Goal: Task Accomplishment & Management: Complete application form

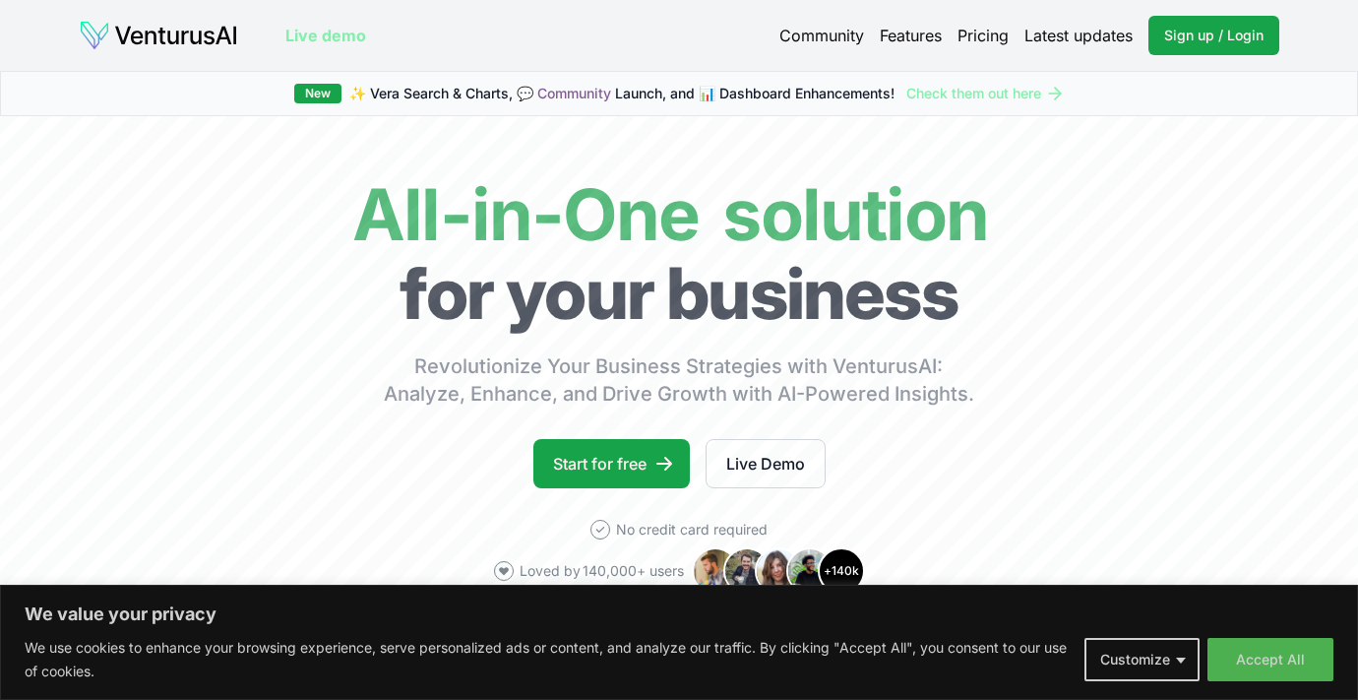
click at [1174, 657] on button "Customize" at bounding box center [1141, 659] width 115 height 43
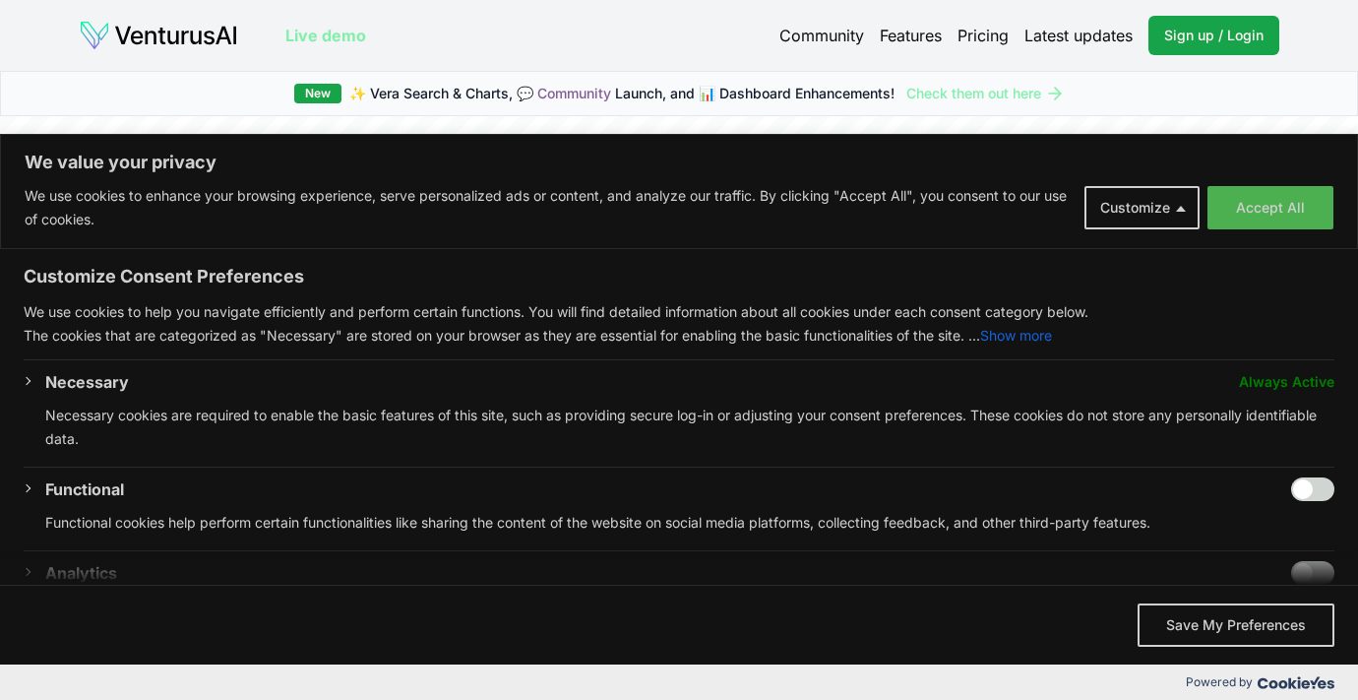
click at [1257, 327] on p "The cookies that are categorized as "Necessary" are stored on your browser as t…" at bounding box center [679, 336] width 1311 height 24
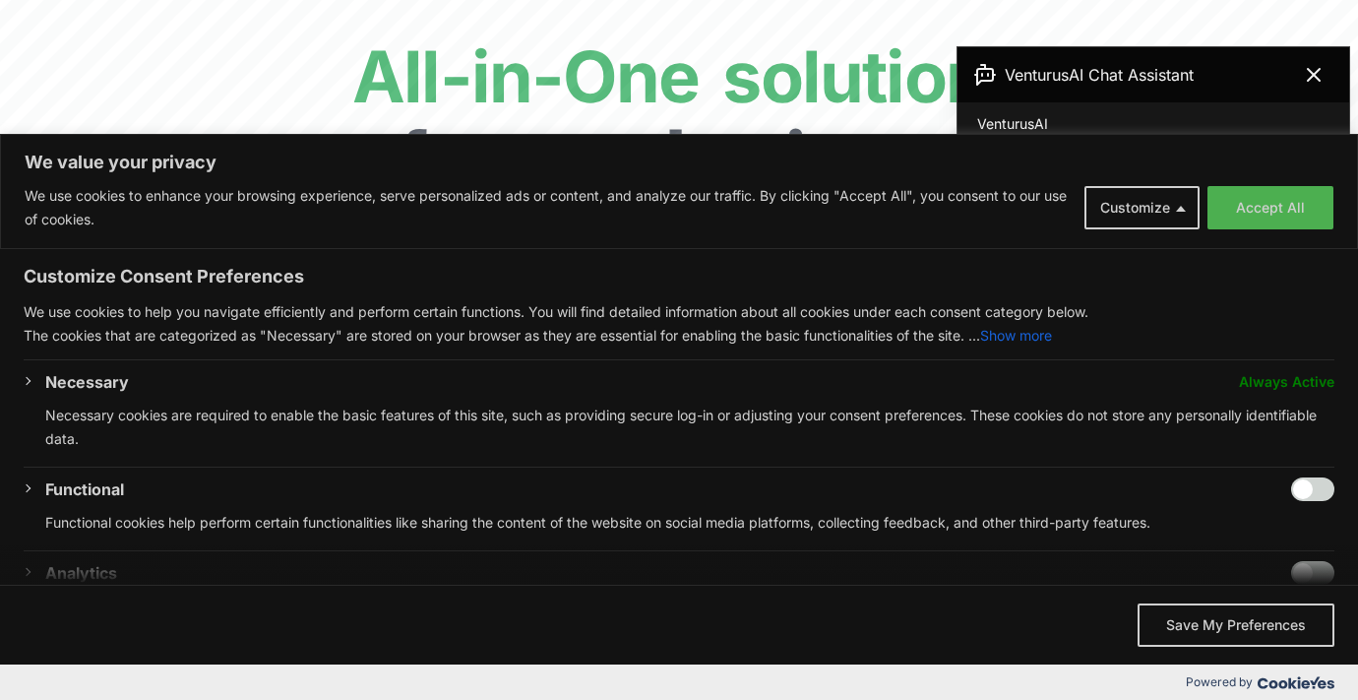
scroll to position [157, 0]
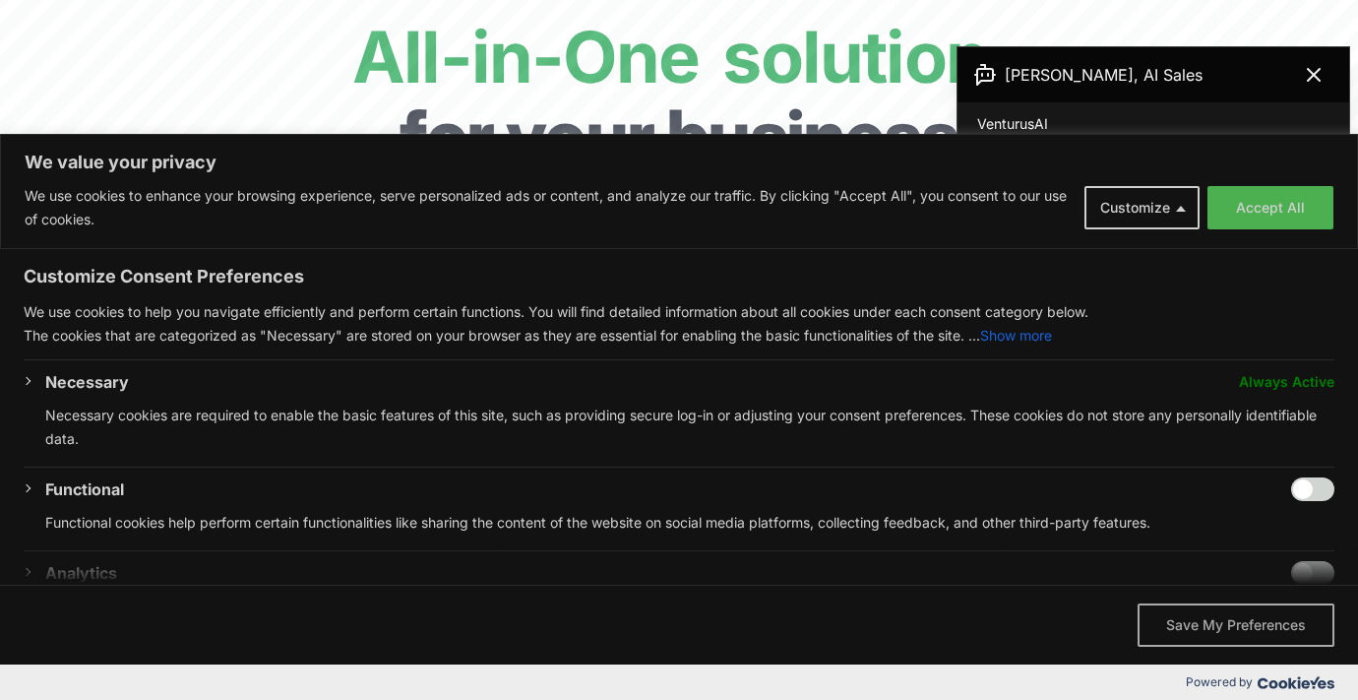
click at [1224, 629] on button "Save My Preferences" at bounding box center [1235, 624] width 197 height 43
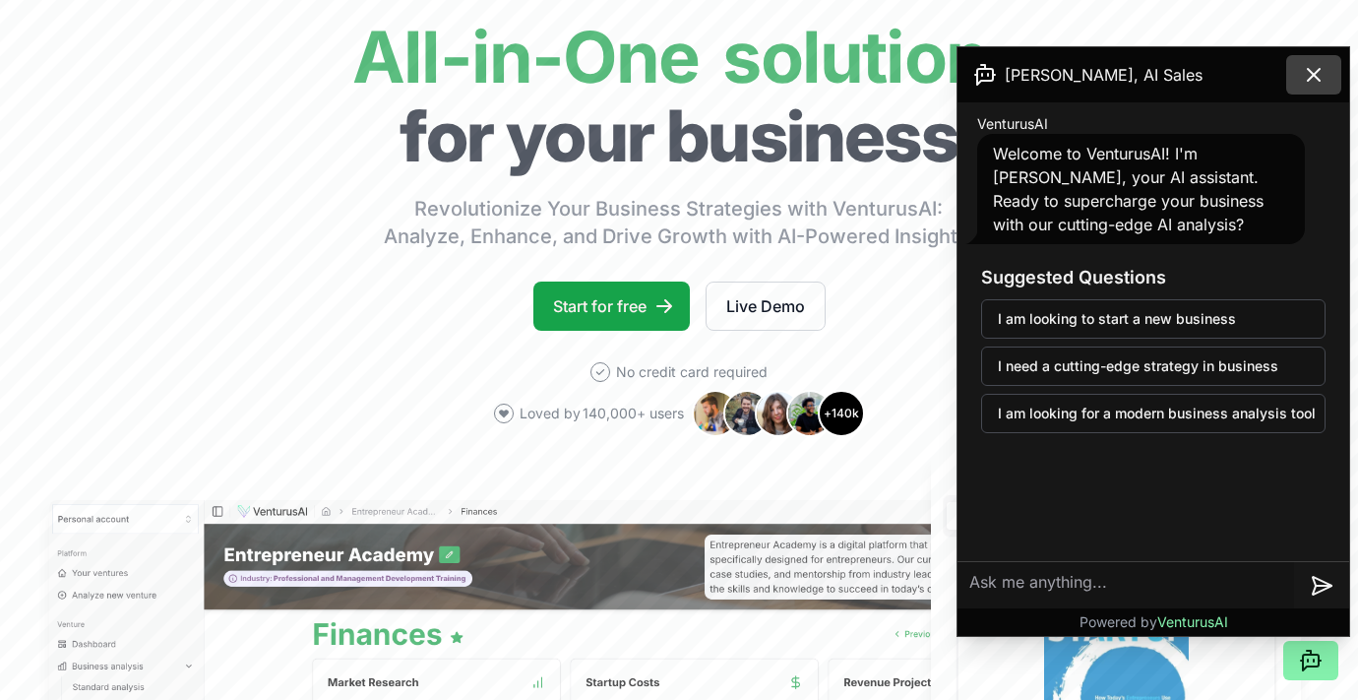
click at [1323, 72] on icon at bounding box center [1314, 75] width 24 height 24
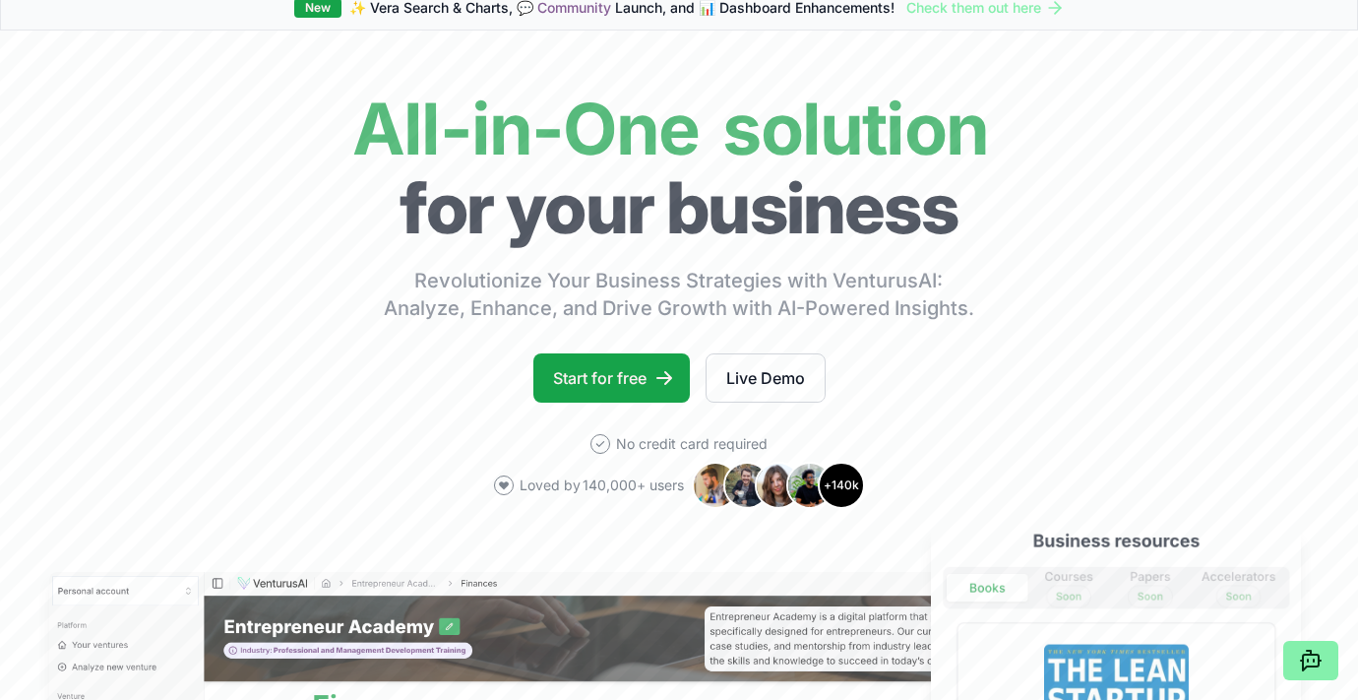
scroll to position [118, 0]
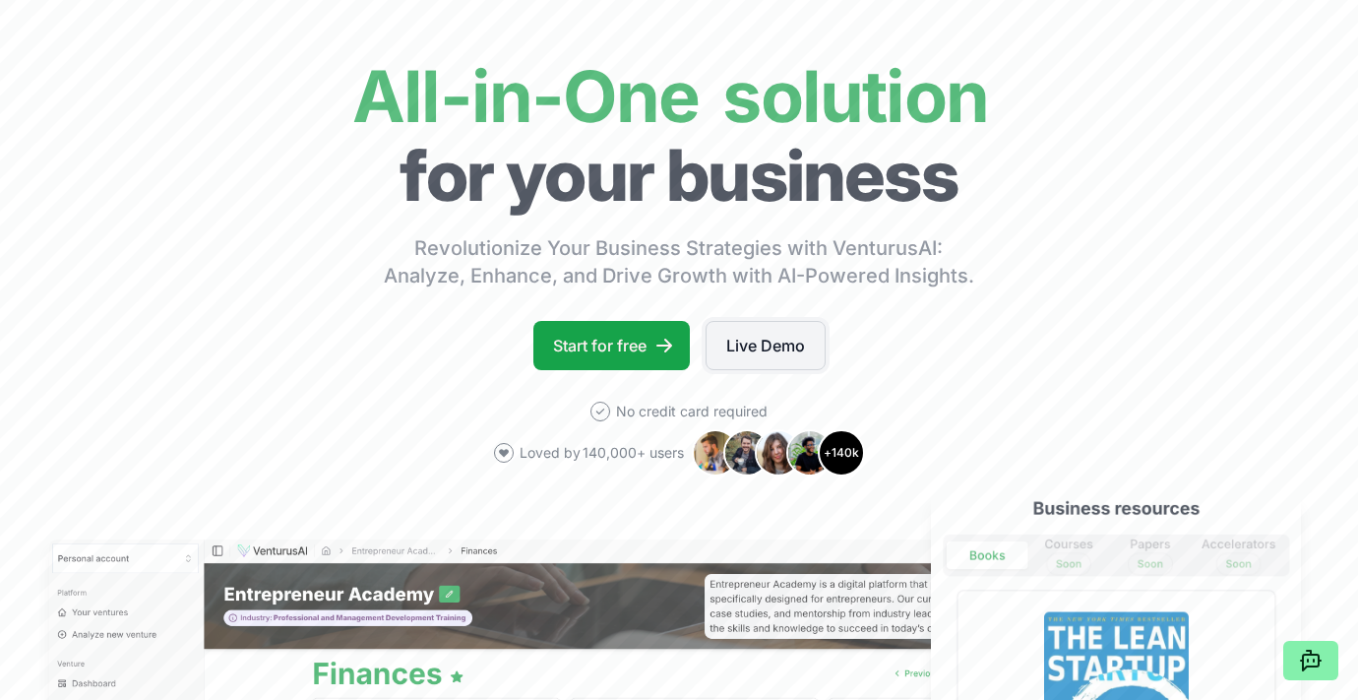
click at [785, 328] on link "Live Demo" at bounding box center [765, 345] width 120 height 49
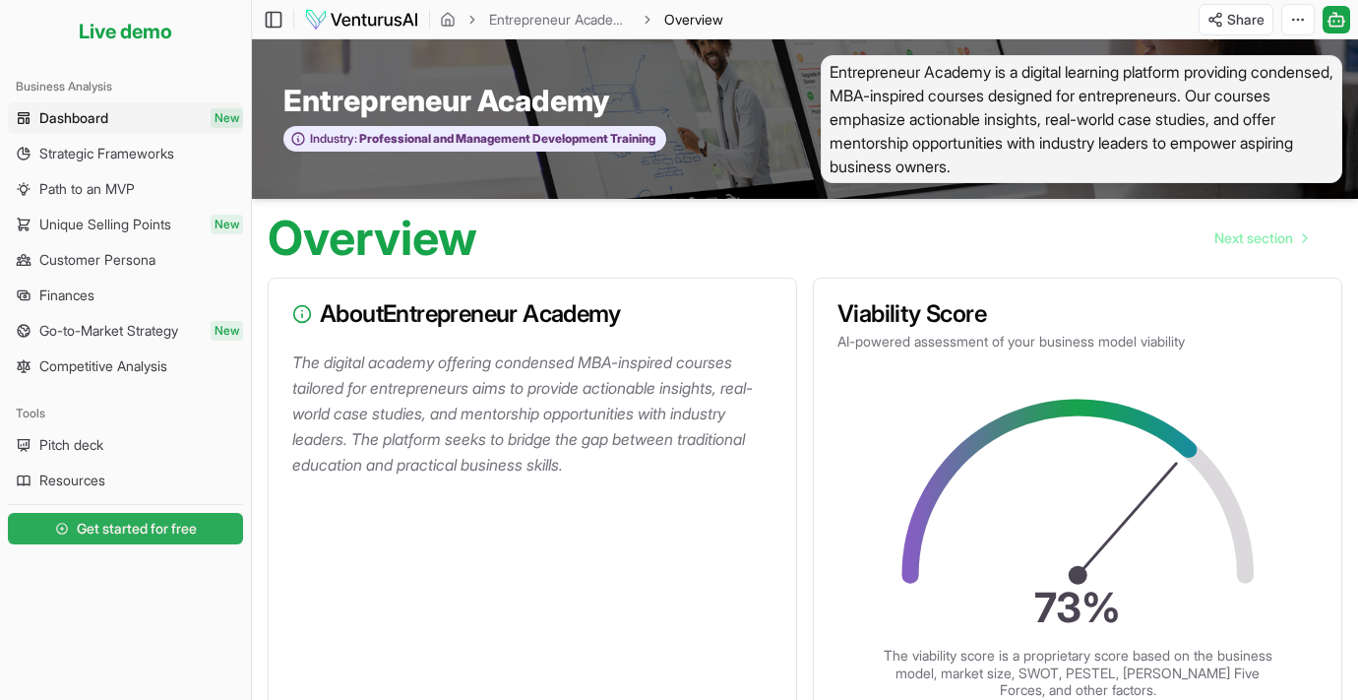
click at [192, 534] on span "Get started for free" at bounding box center [137, 529] width 120 height 20
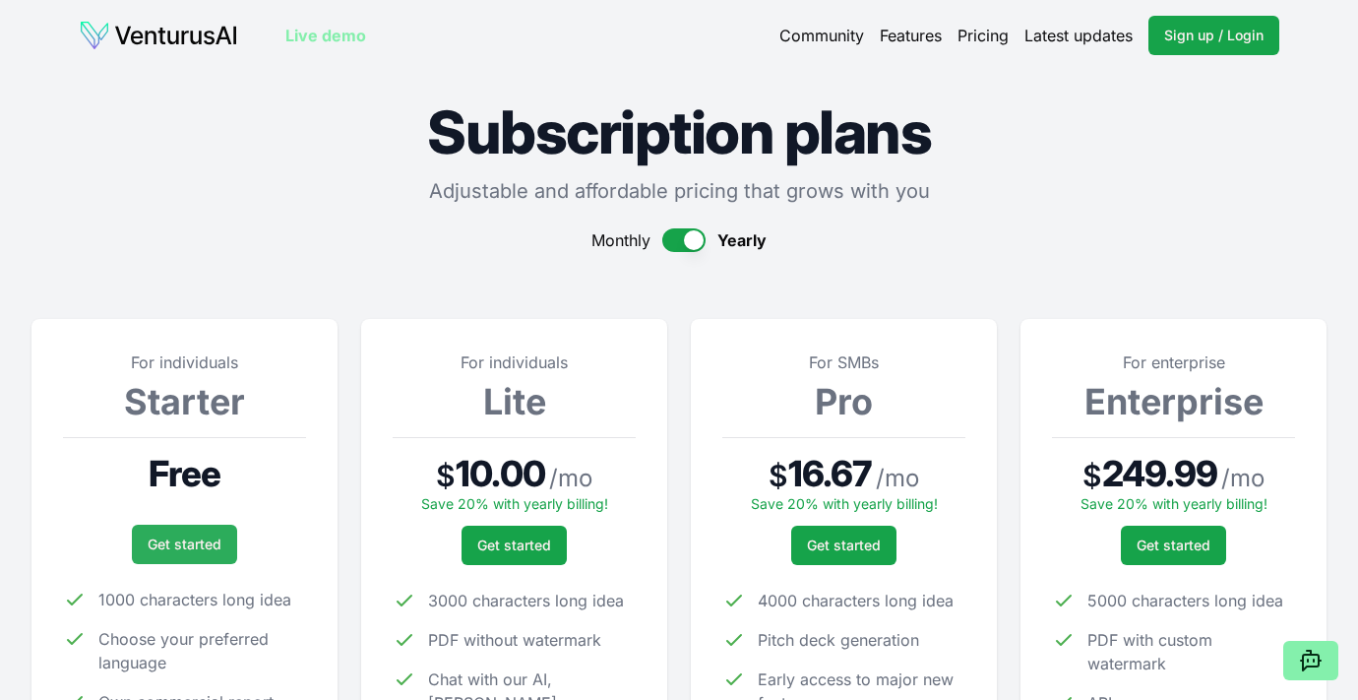
click at [197, 546] on link "Get started" at bounding box center [184, 543] width 105 height 39
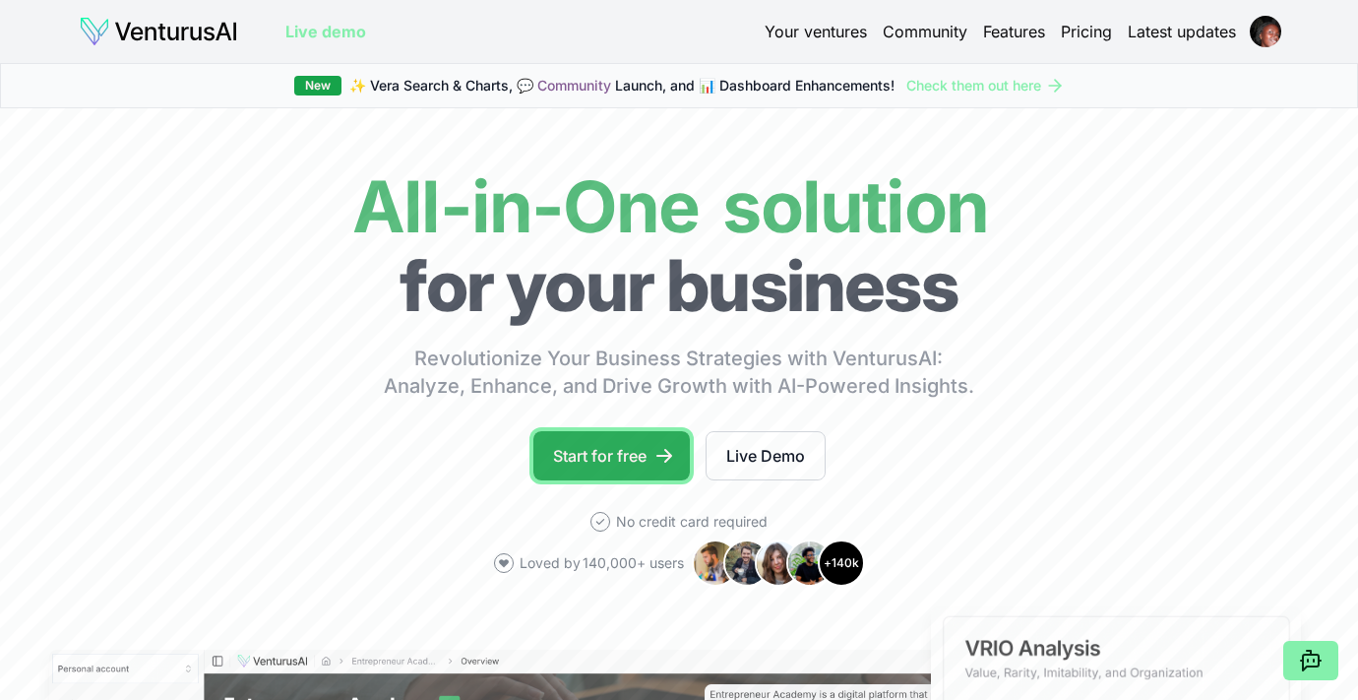
click at [657, 455] on icon at bounding box center [664, 456] width 16 height 14
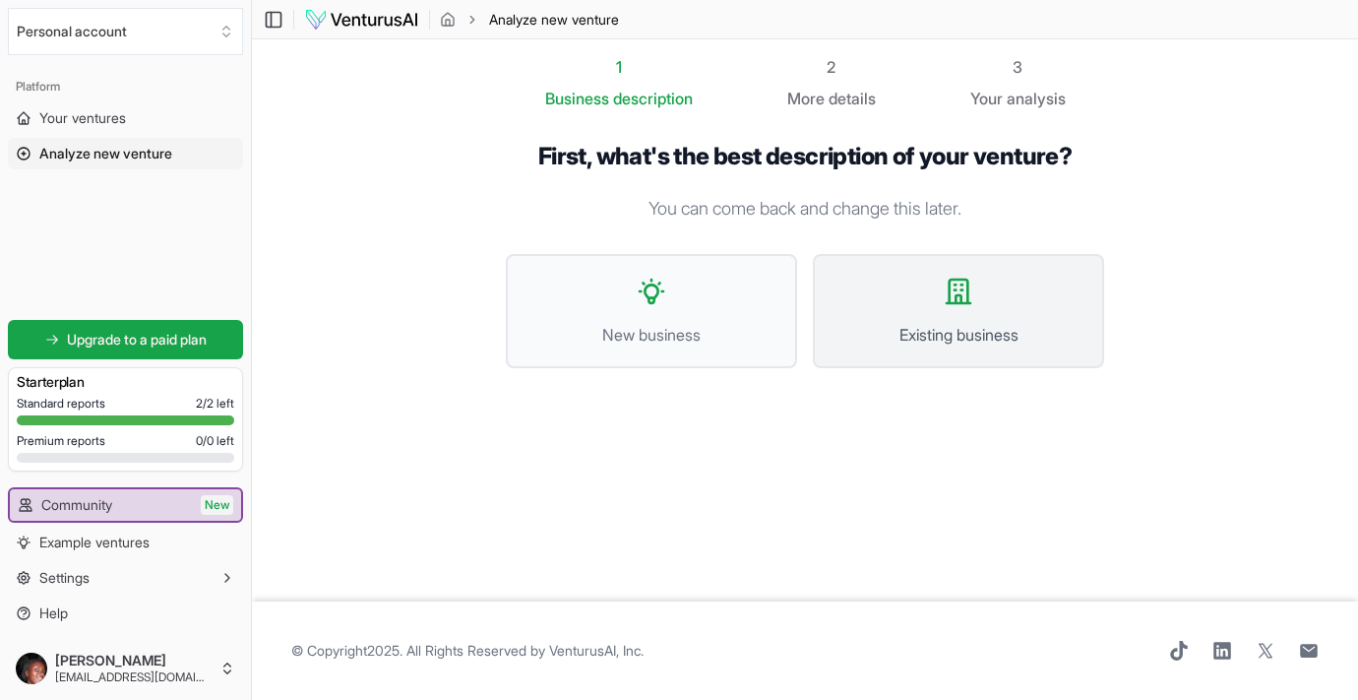
click at [903, 334] on span "Existing business" at bounding box center [958, 335] width 248 height 24
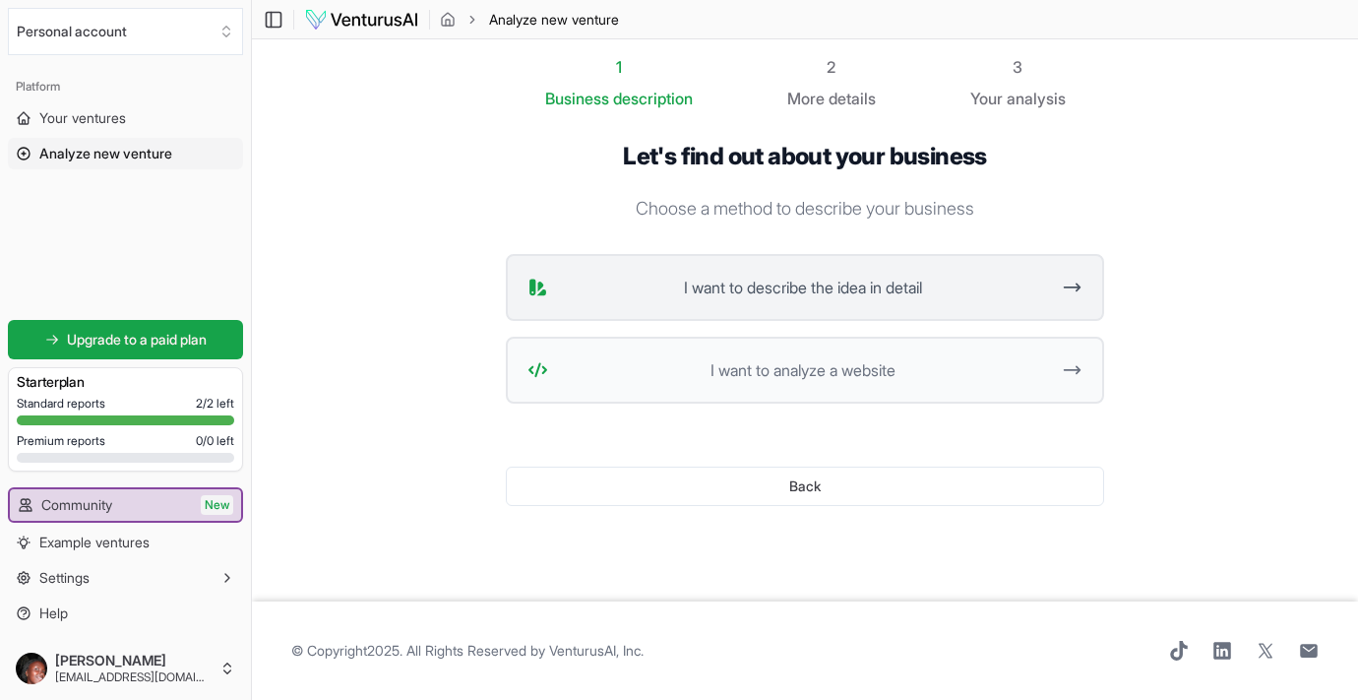
click at [939, 285] on span "I want to describe the idea in detail" at bounding box center [802, 287] width 493 height 24
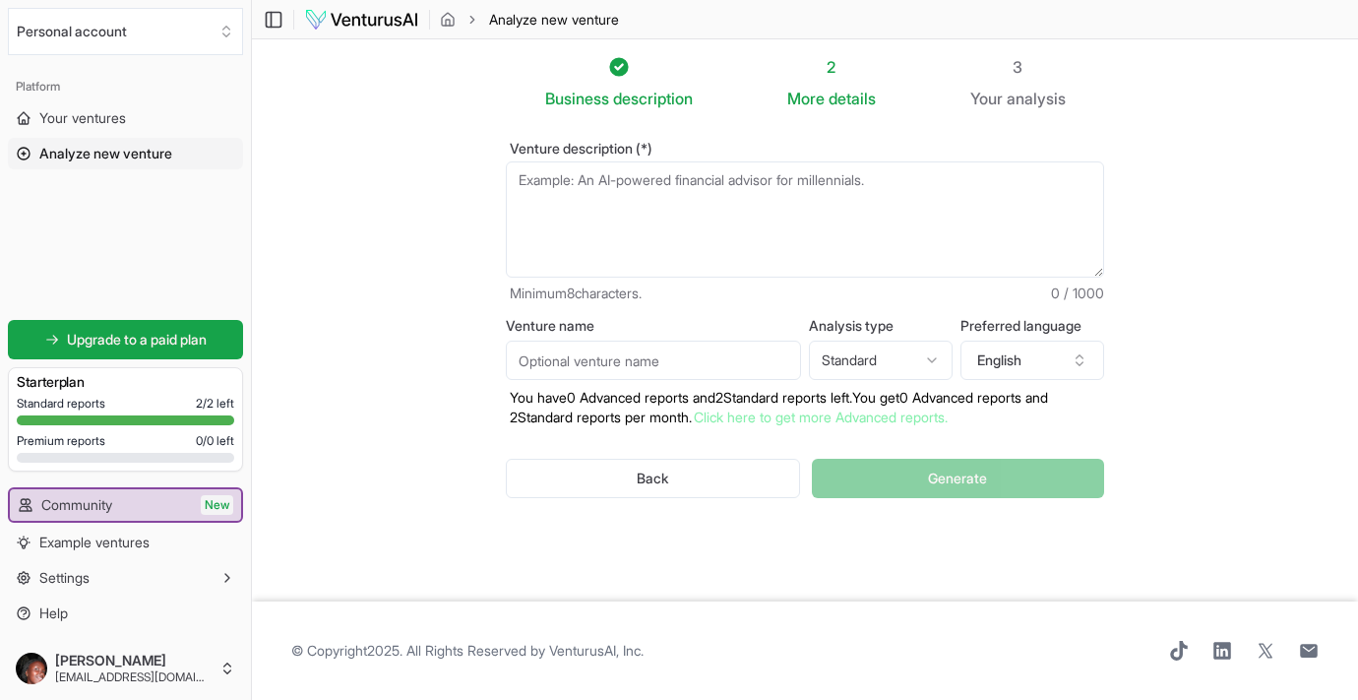
click at [816, 198] on textarea "Venture description (*)" at bounding box center [805, 219] width 598 height 116
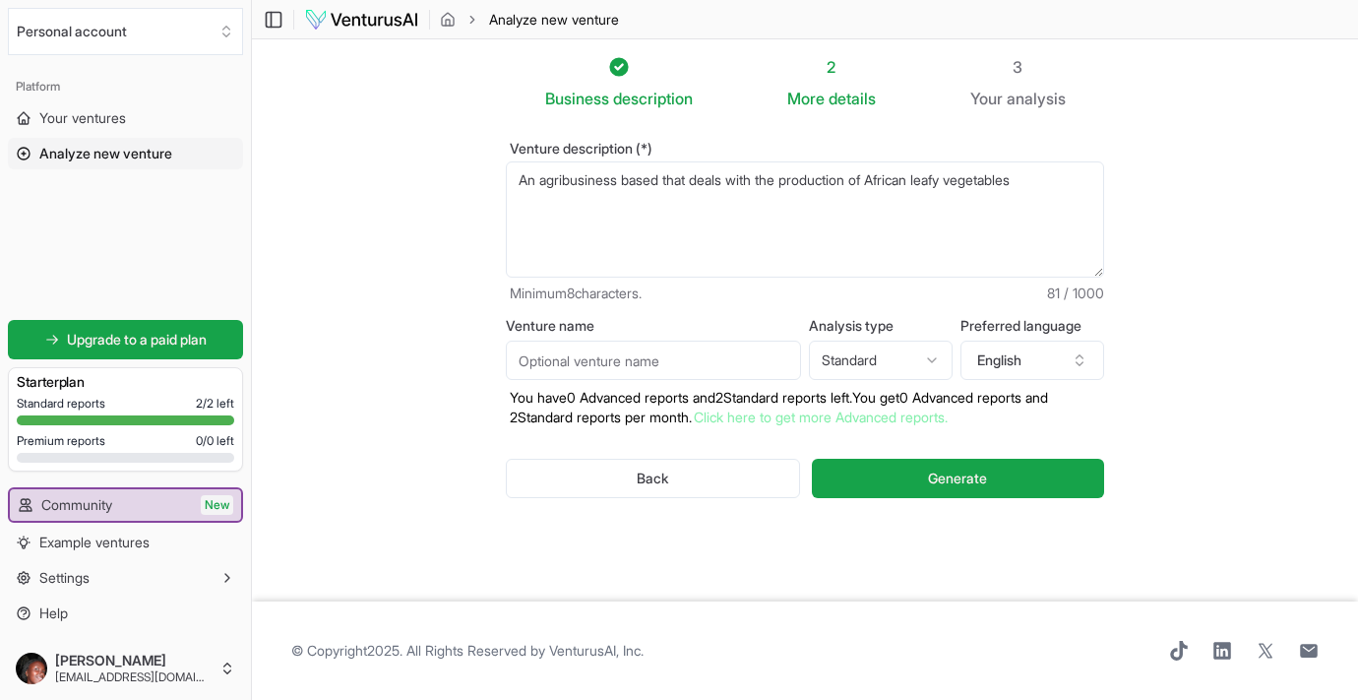
type textarea "An agribusiness based that deals with the production of African leafy vegetables"
